Goal: Information Seeking & Learning: Learn about a topic

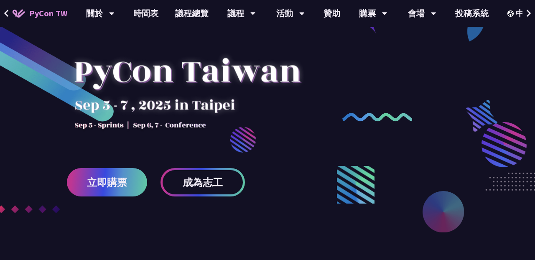
scroll to position [51, 0]
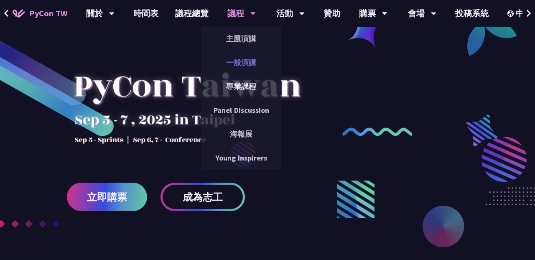
click at [243, 65] on link "一般演講" at bounding box center [241, 63] width 80 height 20
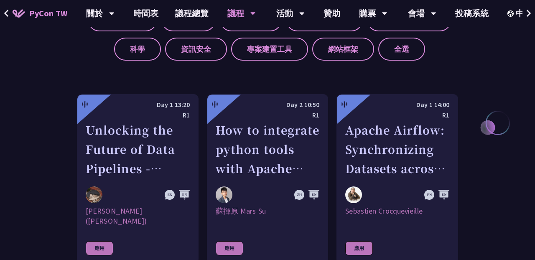
scroll to position [1952, 0]
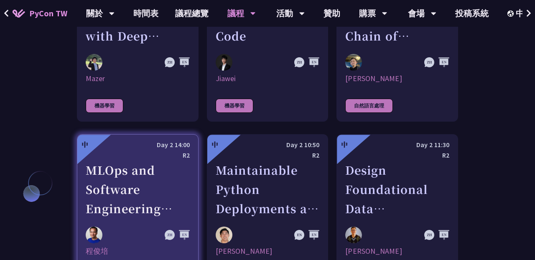
click at [131, 160] on div "MLOps and Software Engineering Automation Challenges in Production" at bounding box center [138, 189] width 104 height 58
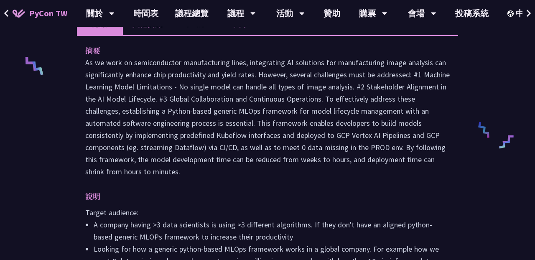
scroll to position [343, 0]
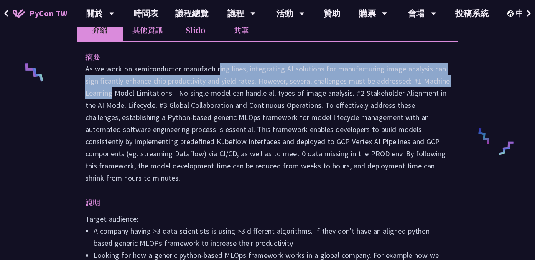
drag, startPoint x: 411, startPoint y: 82, endPoint x: 146, endPoint y: 69, distance: 265.6
click at [146, 69] on p at bounding box center [267, 123] width 364 height 121
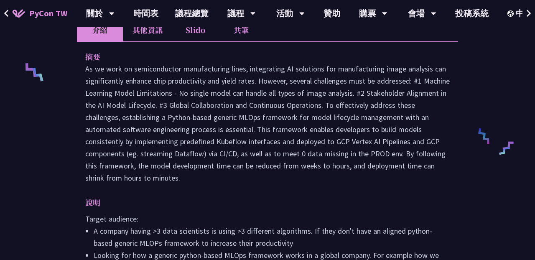
click at [232, 181] on p at bounding box center [267, 123] width 364 height 121
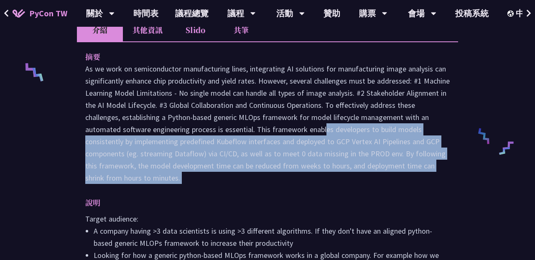
drag, startPoint x: 252, startPoint y: 128, endPoint x: 291, endPoint y: 194, distance: 76.4
click at [291, 195] on div "摘要 說明 Target audience: A company having >3 data scientists is using >3 differen…" at bounding box center [267, 167] width 381 height 253
click at [325, 186] on div "摘要 說明 Target audience: A company having >3 data scientists is using >3 differen…" at bounding box center [267, 167] width 381 height 253
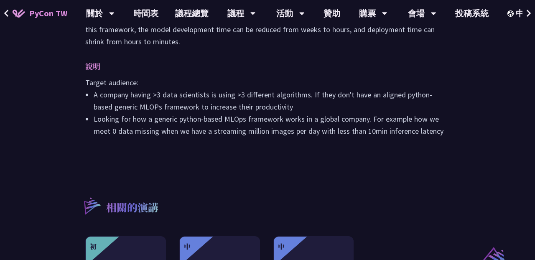
scroll to position [482, 0]
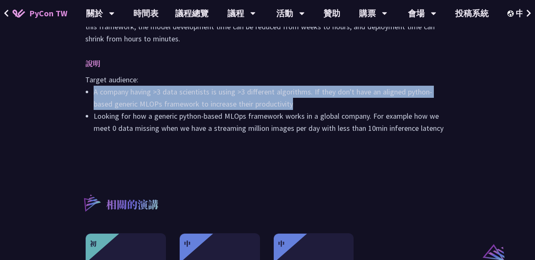
drag, startPoint x: 92, startPoint y: 89, endPoint x: 300, endPoint y: 100, distance: 207.5
click at [300, 100] on ul "A company having >3 data scientists is using >3 different algorithms. If they d…" at bounding box center [267, 110] width 364 height 48
copy li "A company having >3 data scientists is using >3 different algorithms. If they d…"
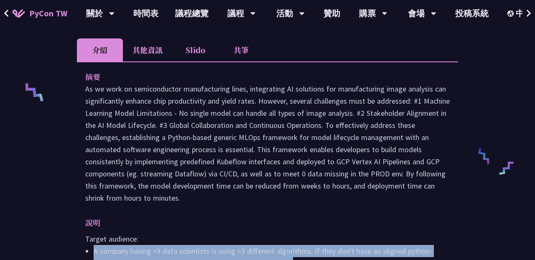
scroll to position [322, 0]
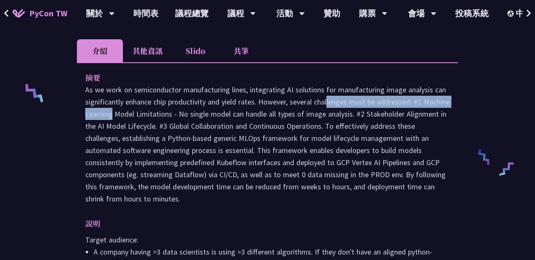
drag, startPoint x: 261, startPoint y: 100, endPoint x: 411, endPoint y: 97, distance: 150.4
click at [411, 98] on p at bounding box center [267, 144] width 364 height 121
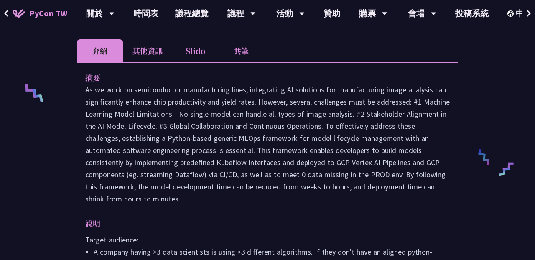
click at [390, 113] on p at bounding box center [267, 144] width 364 height 121
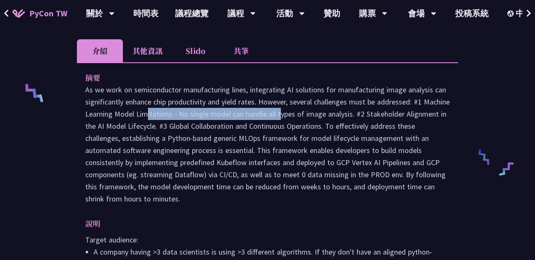
drag, startPoint x: 105, startPoint y: 115, endPoint x: 279, endPoint y: 113, distance: 174.6
click at [276, 114] on p at bounding box center [267, 144] width 364 height 121
click at [317, 113] on p at bounding box center [267, 144] width 364 height 121
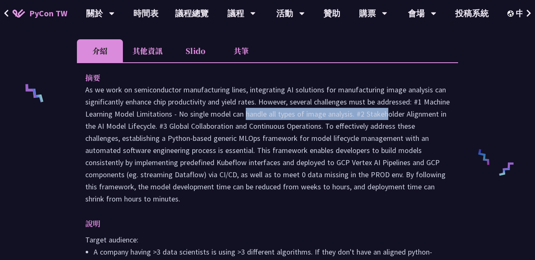
drag, startPoint x: 204, startPoint y: 115, endPoint x: 349, endPoint y: 114, distance: 145.4
click at [349, 115] on p at bounding box center [267, 144] width 364 height 121
click at [388, 114] on p at bounding box center [267, 144] width 364 height 121
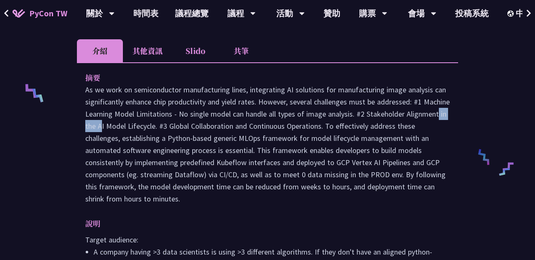
drag, startPoint x: 394, startPoint y: 113, endPoint x: 447, endPoint y: 113, distance: 53.5
click at [447, 113] on p at bounding box center [267, 144] width 364 height 121
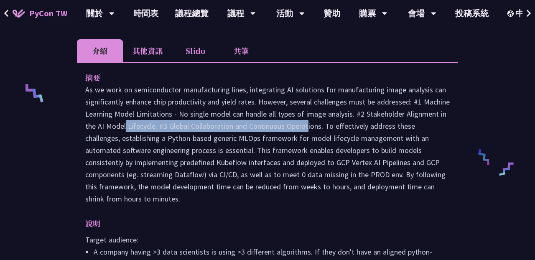
drag, startPoint x: 97, startPoint y: 123, endPoint x: 292, endPoint y: 125, distance: 194.7
click at [277, 125] on p at bounding box center [267, 144] width 364 height 121
click at [329, 124] on p at bounding box center [267, 144] width 364 height 121
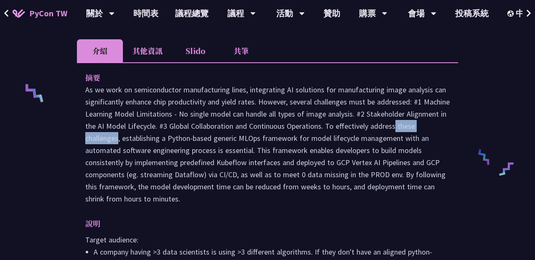
drag, startPoint x: 370, startPoint y: 127, endPoint x: 451, endPoint y: 127, distance: 80.6
click at [437, 127] on p at bounding box center [267, 144] width 364 height 121
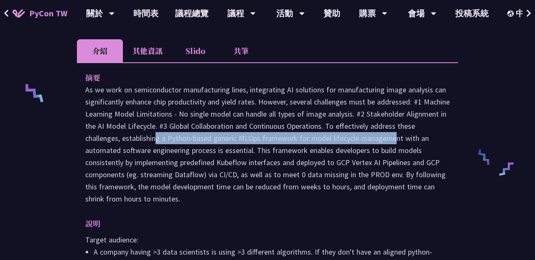
drag, startPoint x: 110, startPoint y: 140, endPoint x: 342, endPoint y: 140, distance: 231.4
click at [342, 140] on p at bounding box center [267, 144] width 364 height 121
click at [420, 139] on p at bounding box center [267, 144] width 364 height 121
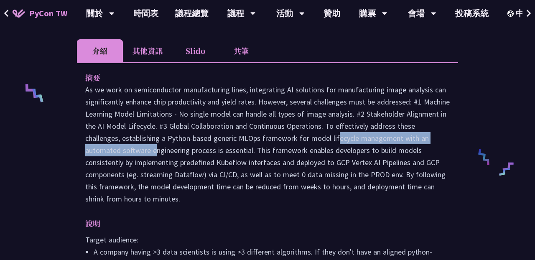
drag, startPoint x: 287, startPoint y: 135, endPoint x: 457, endPoint y: 135, distance: 169.6
click at [453, 135] on div "摘要 說明 Target audience: A company having >3 data scientists is using >3 differen…" at bounding box center [267, 188] width 381 height 253
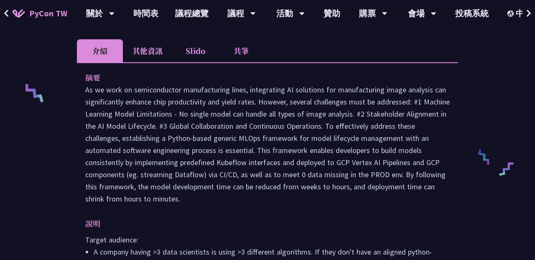
click at [133, 157] on p at bounding box center [267, 144] width 364 height 121
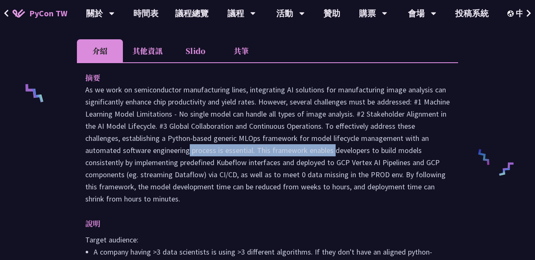
drag, startPoint x: 127, startPoint y: 150, endPoint x: 317, endPoint y: 150, distance: 190.1
click at [317, 150] on p at bounding box center [267, 144] width 364 height 121
click at [378, 148] on p at bounding box center [267, 144] width 364 height 121
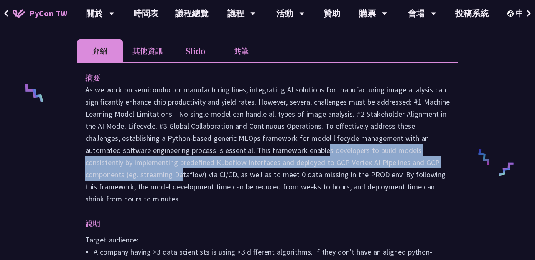
drag, startPoint x: 255, startPoint y: 150, endPoint x: 114, endPoint y: 168, distance: 142.8
click at [114, 169] on p at bounding box center [267, 144] width 364 height 121
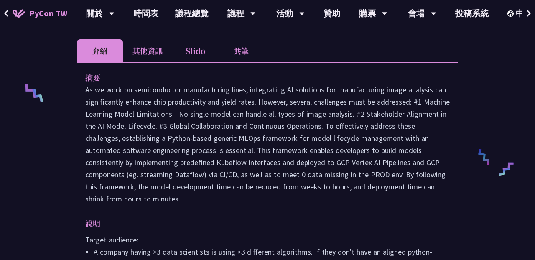
click at [262, 173] on p at bounding box center [267, 144] width 364 height 121
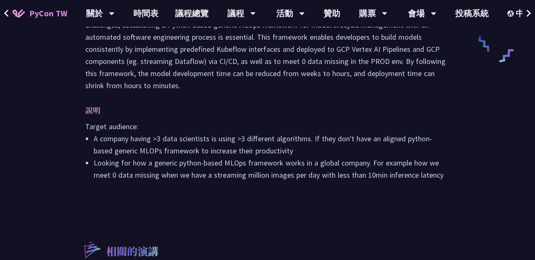
scroll to position [437, 0]
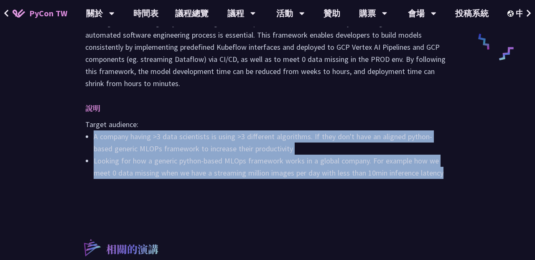
drag, startPoint x: 449, startPoint y: 175, endPoint x: 86, endPoint y: 137, distance: 364.9
click at [86, 137] on div "摘要 說明 Target audience: A company having >3 data scientists is using >3 differen…" at bounding box center [267, 73] width 381 height 253
copy ul "A company having >3 data scientists is using >3 different algorithms. If they d…"
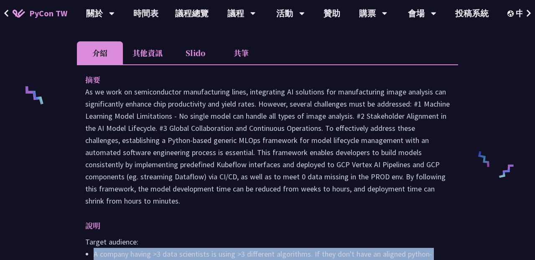
scroll to position [338, 0]
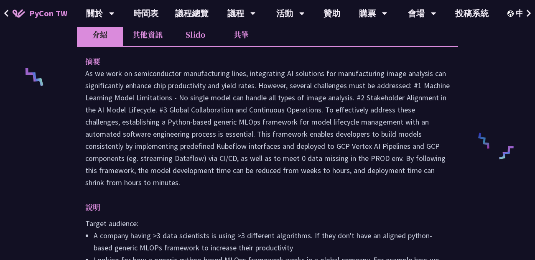
click at [147, 38] on li "其他資訊" at bounding box center [147, 34] width 49 height 23
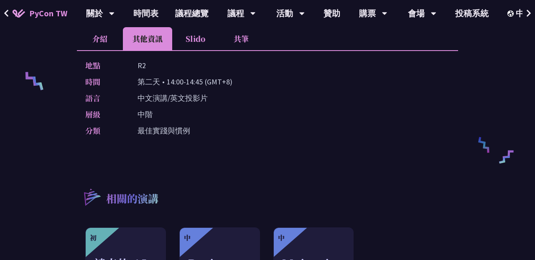
scroll to position [307, 0]
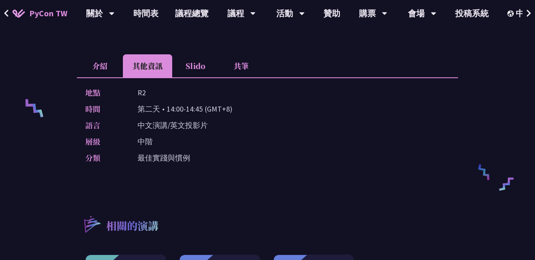
click at [199, 71] on li "Slido" at bounding box center [195, 65] width 46 height 23
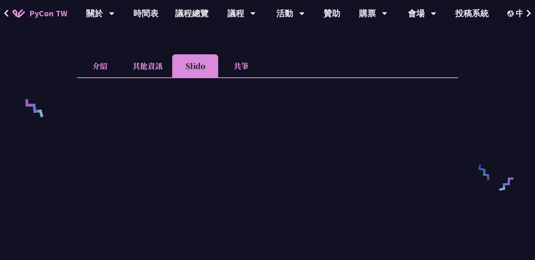
click at [243, 64] on li "共筆" at bounding box center [241, 65] width 46 height 23
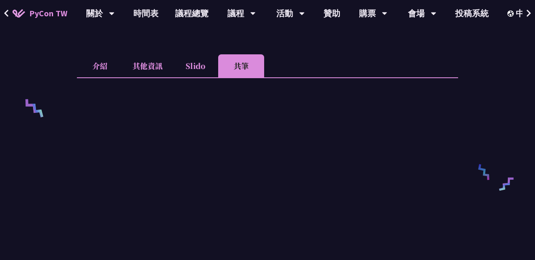
click at [151, 69] on li "其他資訊" at bounding box center [147, 65] width 49 height 23
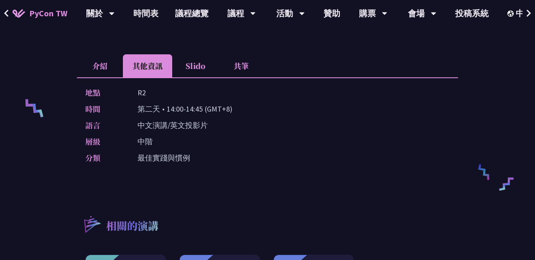
click at [98, 68] on li "介紹" at bounding box center [100, 65] width 46 height 23
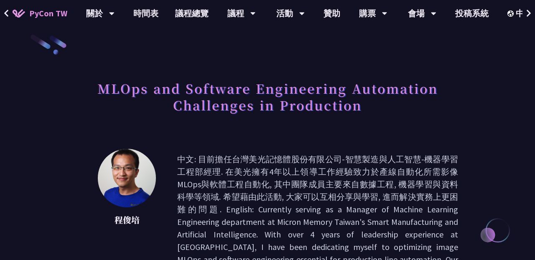
scroll to position [8, 0]
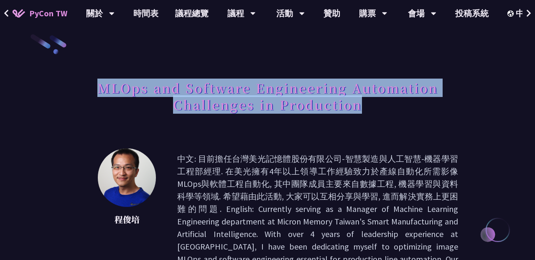
drag, startPoint x: 100, startPoint y: 87, endPoint x: 426, endPoint y: 127, distance: 328.6
click at [426, 127] on div "MLOps and Software Engineering Automation Challenges in Production" at bounding box center [267, 105] width 381 height 61
copy h1 "MLOps and Software Engineering Automation Challenges in Production"
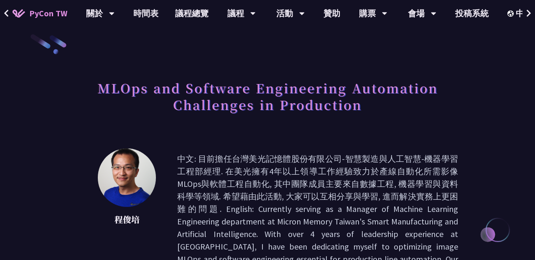
click at [318, 175] on p "中文: 目前擔任台灣美光記憶體股份有限公司-智慧製造與人工智慧-機器學習工程部經理. 在美光擁有4年以上領導工作經驗致力於產線自動化所需影像MLOps與軟體工…" at bounding box center [317, 227] width 281 height 150
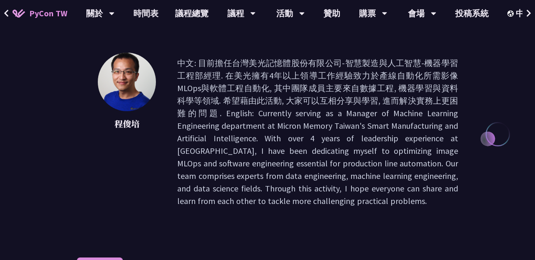
scroll to position [108, 0]
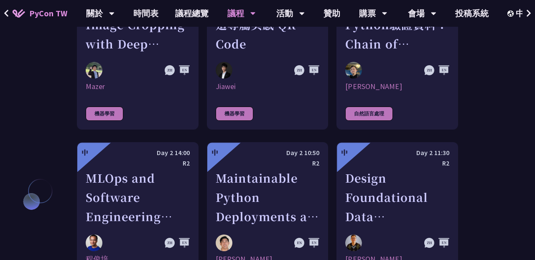
scroll to position [1998, 0]
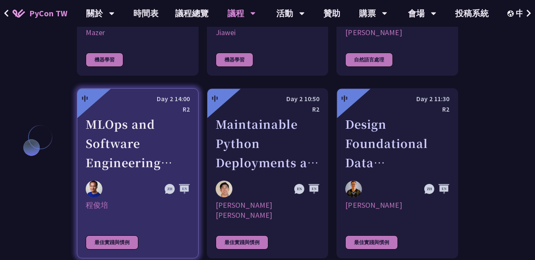
click at [145, 114] on div "MLOps and Software Engineering Automation Challenges in Production" at bounding box center [138, 143] width 104 height 58
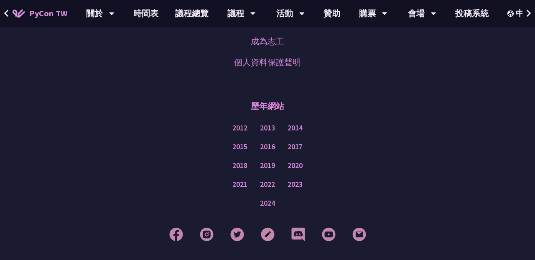
scroll to position [963, 0]
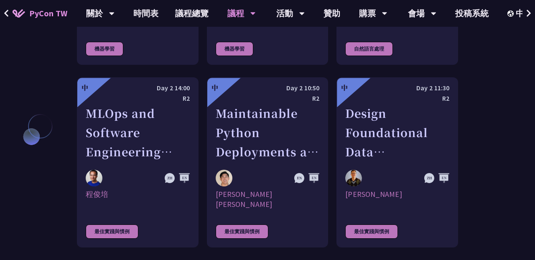
scroll to position [2005, 0]
